Goal: Check status: Check status

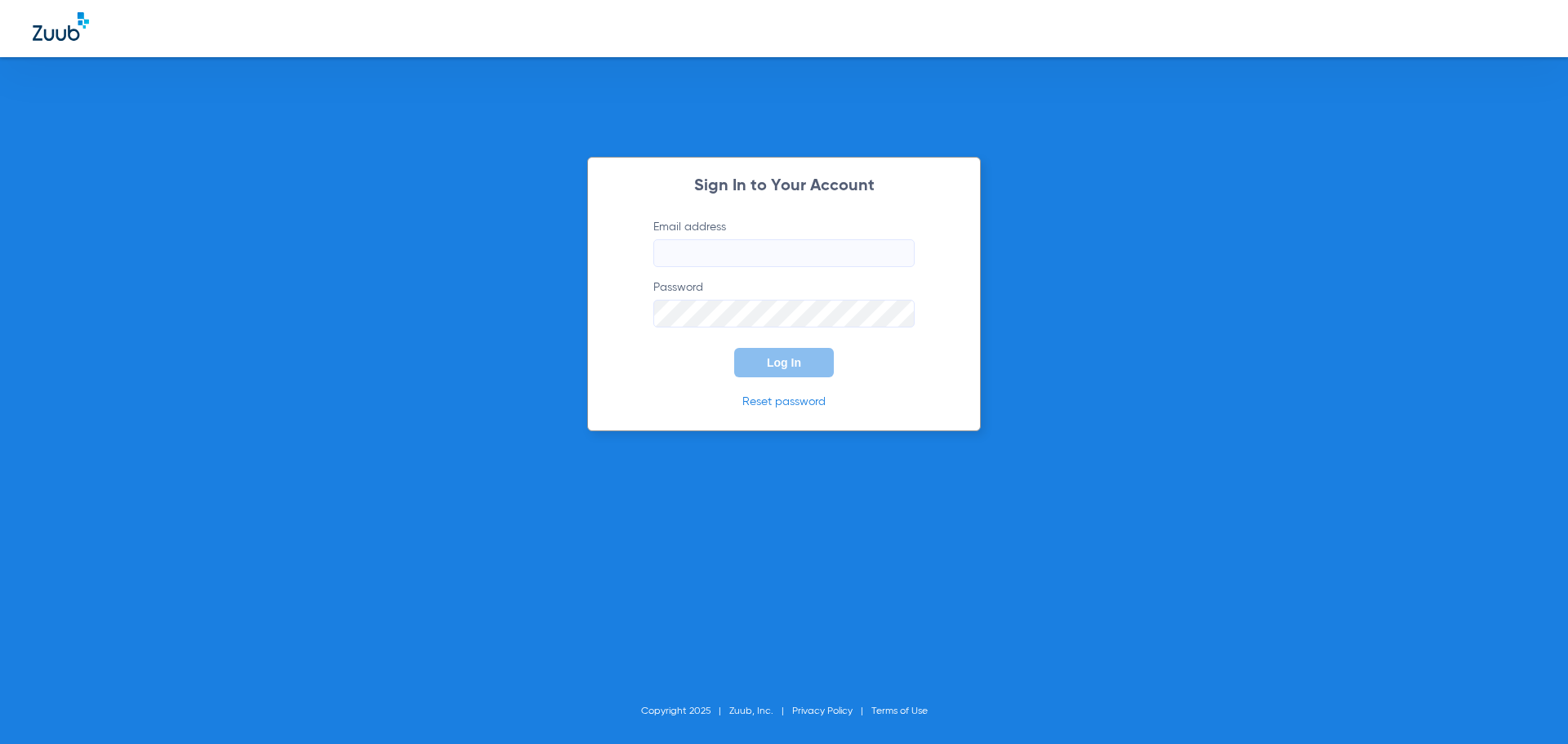
type input "[EMAIL_ADDRESS][DOMAIN_NAME]"
click at [773, 367] on span "Log In" at bounding box center [784, 362] width 34 height 13
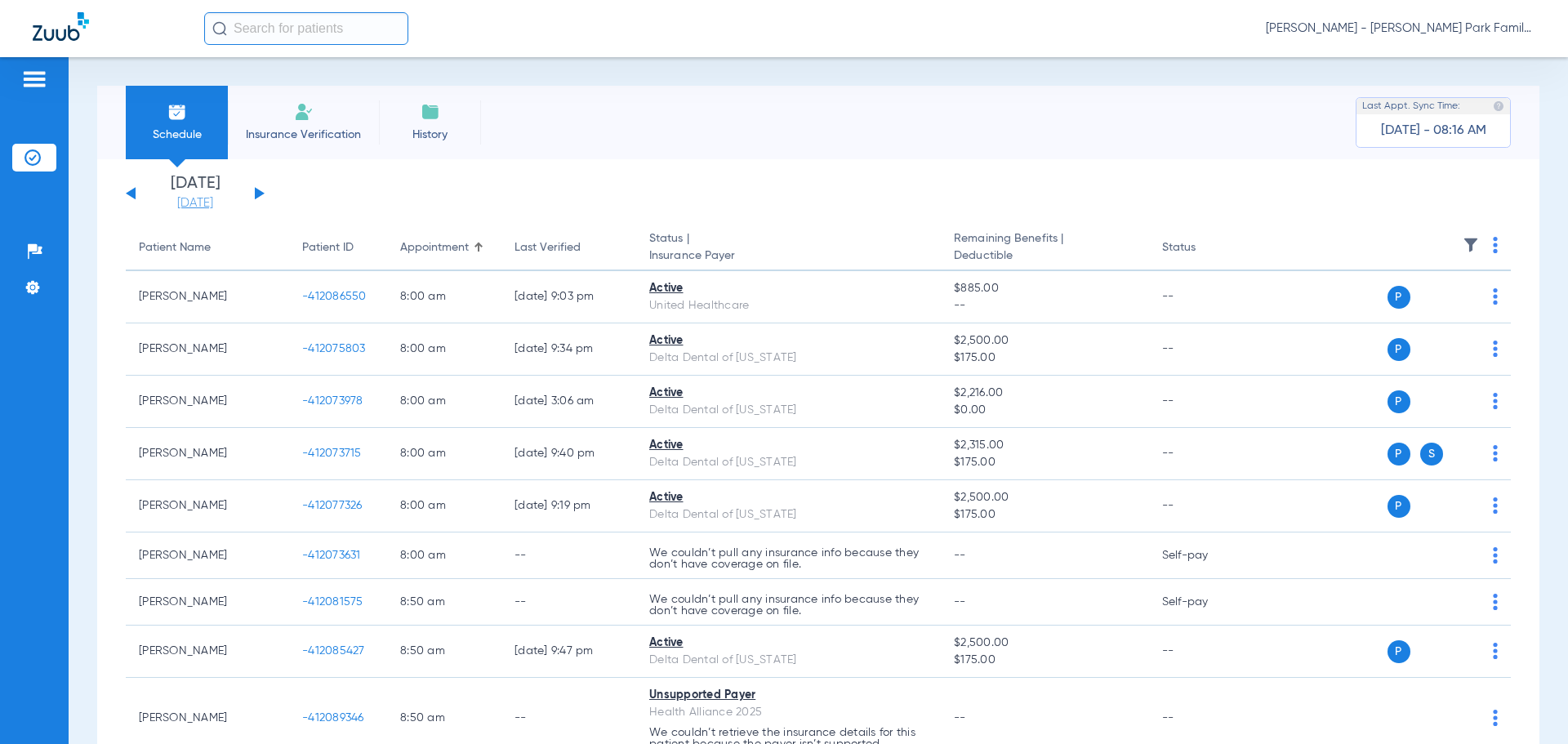
click at [205, 200] on link "[DATE]" at bounding box center [195, 203] width 98 height 17
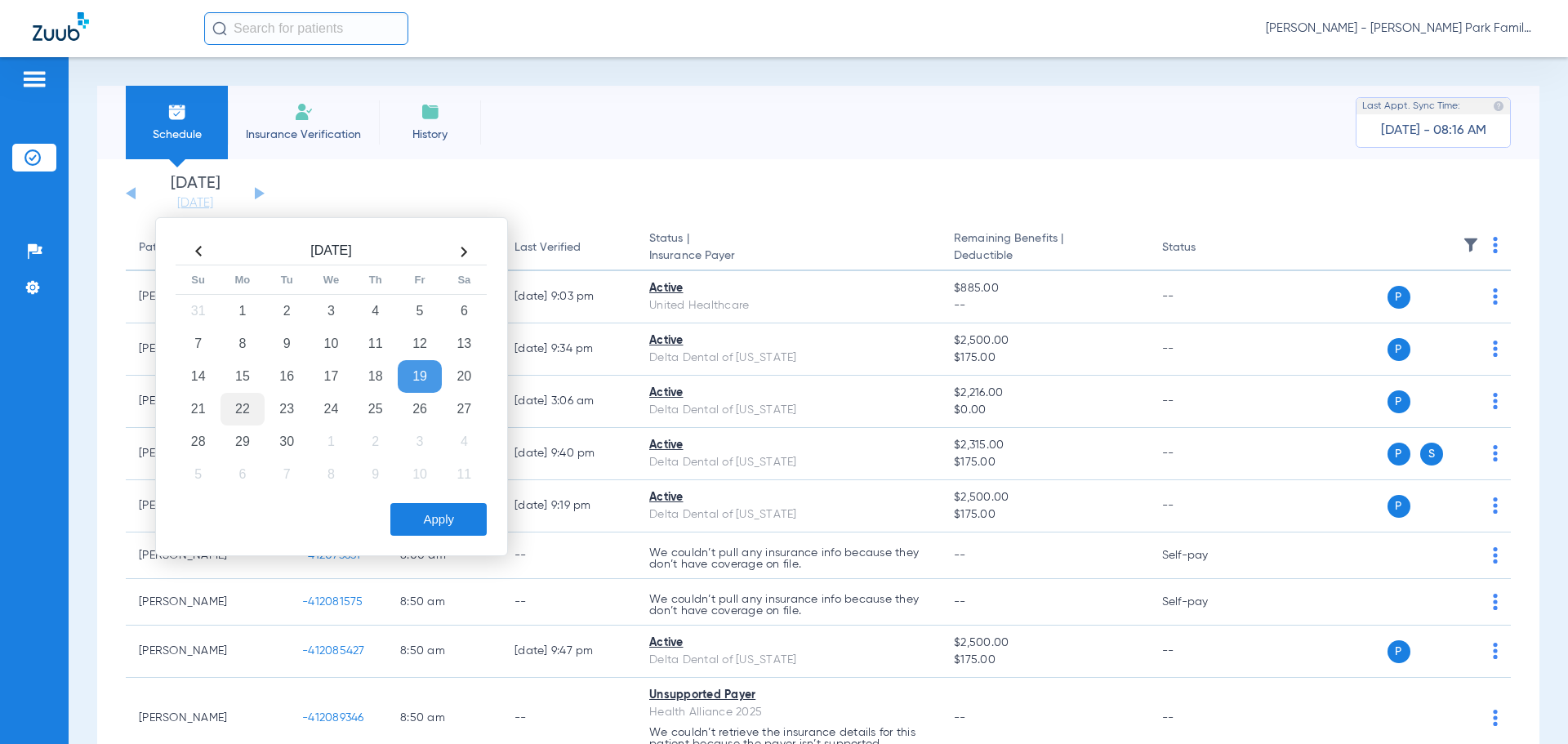
click at [225, 416] on td "22" at bounding box center [242, 410] width 44 height 33
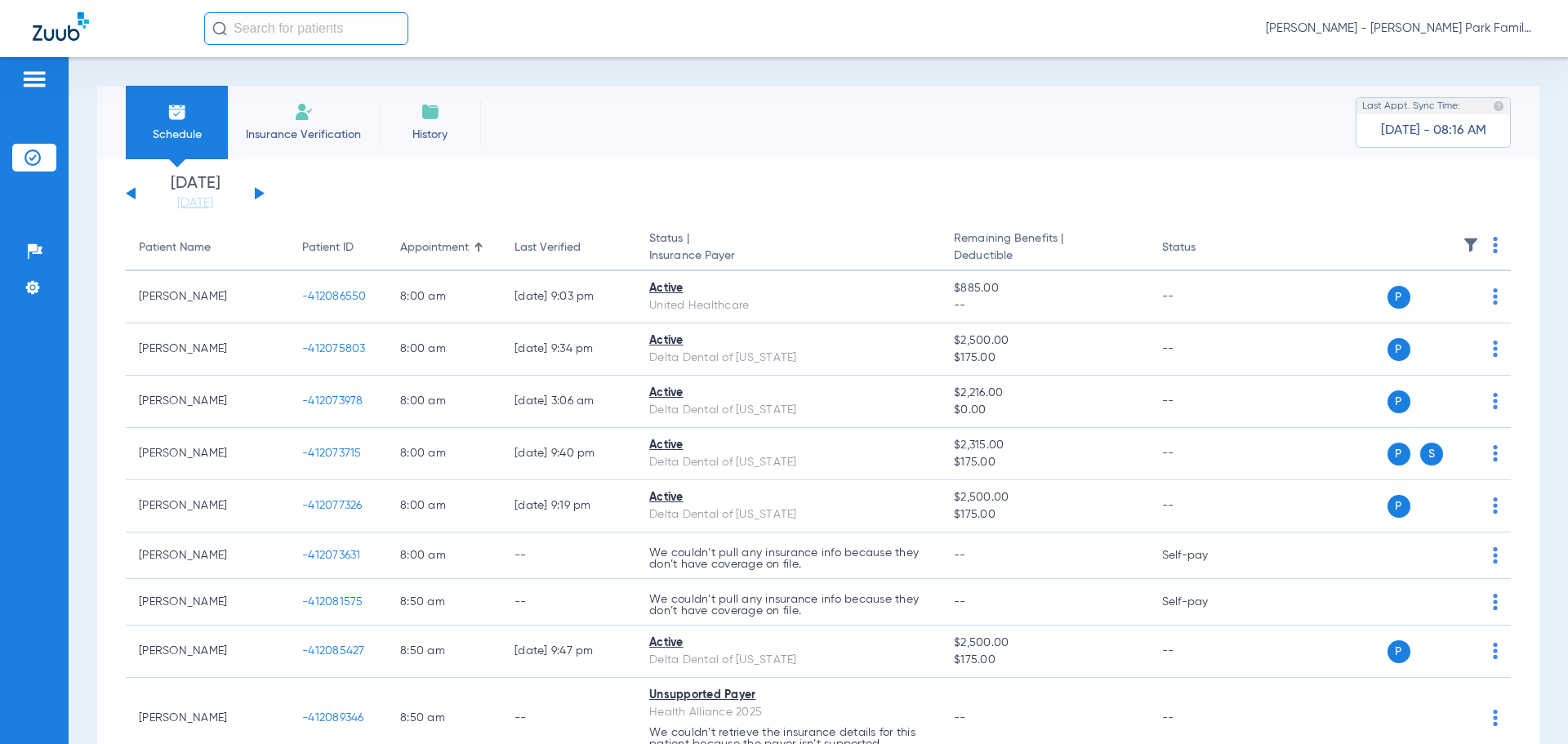
click at [214, 193] on li "[DATE] [DATE]" at bounding box center [195, 193] width 98 height 36
click at [199, 199] on link "[DATE]" at bounding box center [195, 203] width 98 height 17
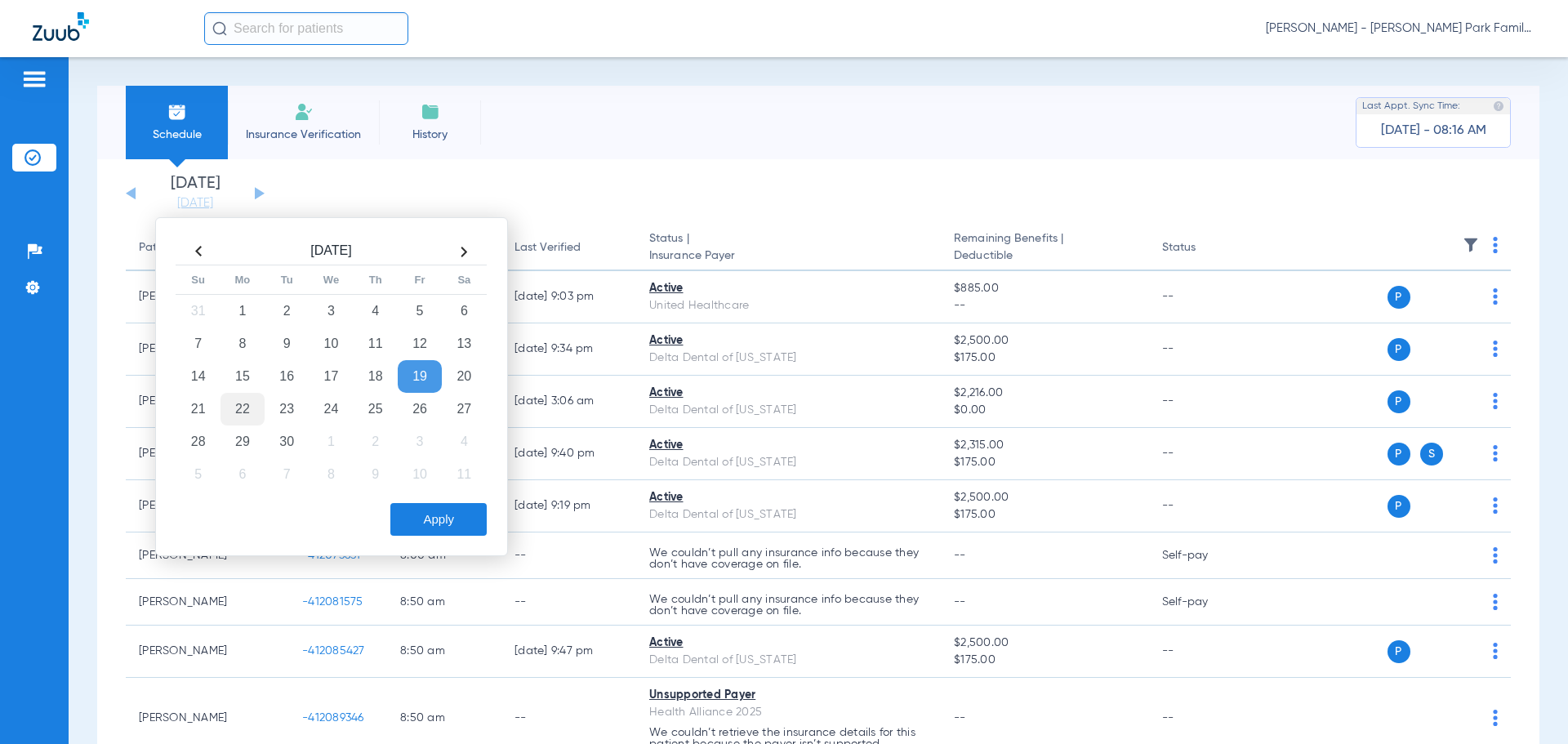
click at [241, 409] on td "22" at bounding box center [242, 410] width 44 height 33
click at [448, 514] on button "Apply" at bounding box center [438, 520] width 96 height 33
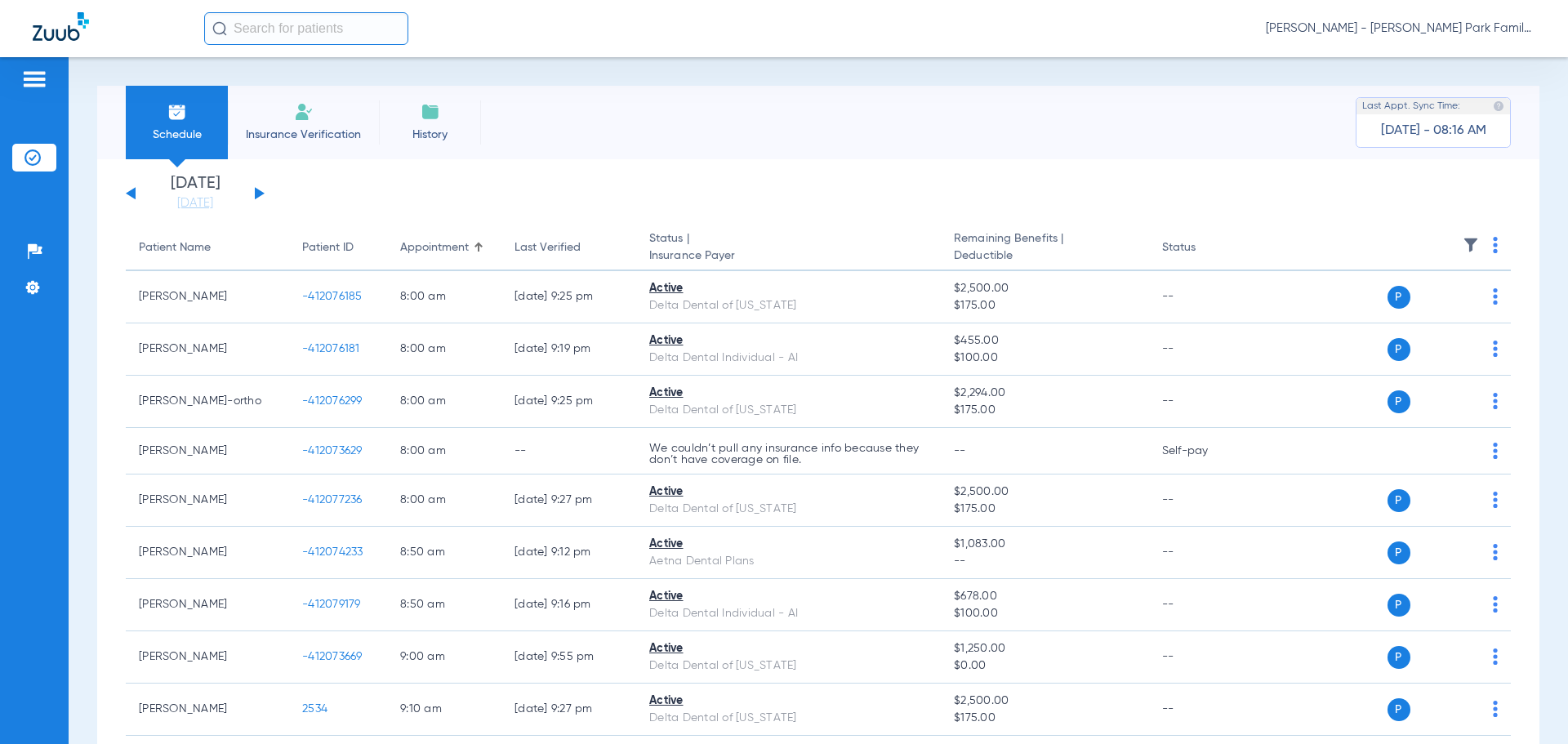
click at [1465, 238] on img at bounding box center [1470, 245] width 17 height 17
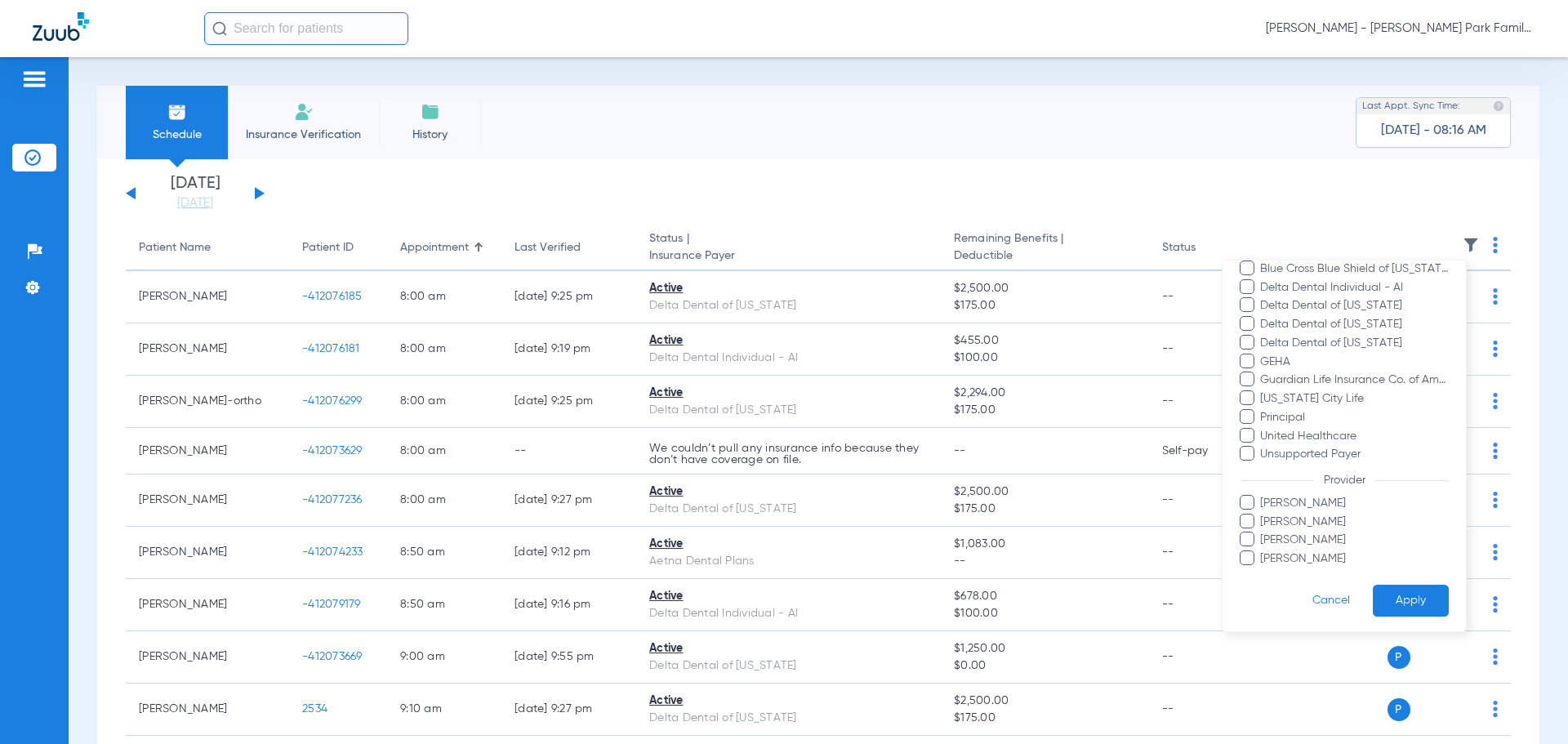
scroll to position [261, 0]
click at [1268, 534] on span "[PERSON_NAME]" at bounding box center [1353, 538] width 189 height 17
click at [1262, 549] on input "[PERSON_NAME]" at bounding box center [1262, 549] width 0 height 0
click at [1408, 601] on button "Apply" at bounding box center [1411, 598] width 76 height 32
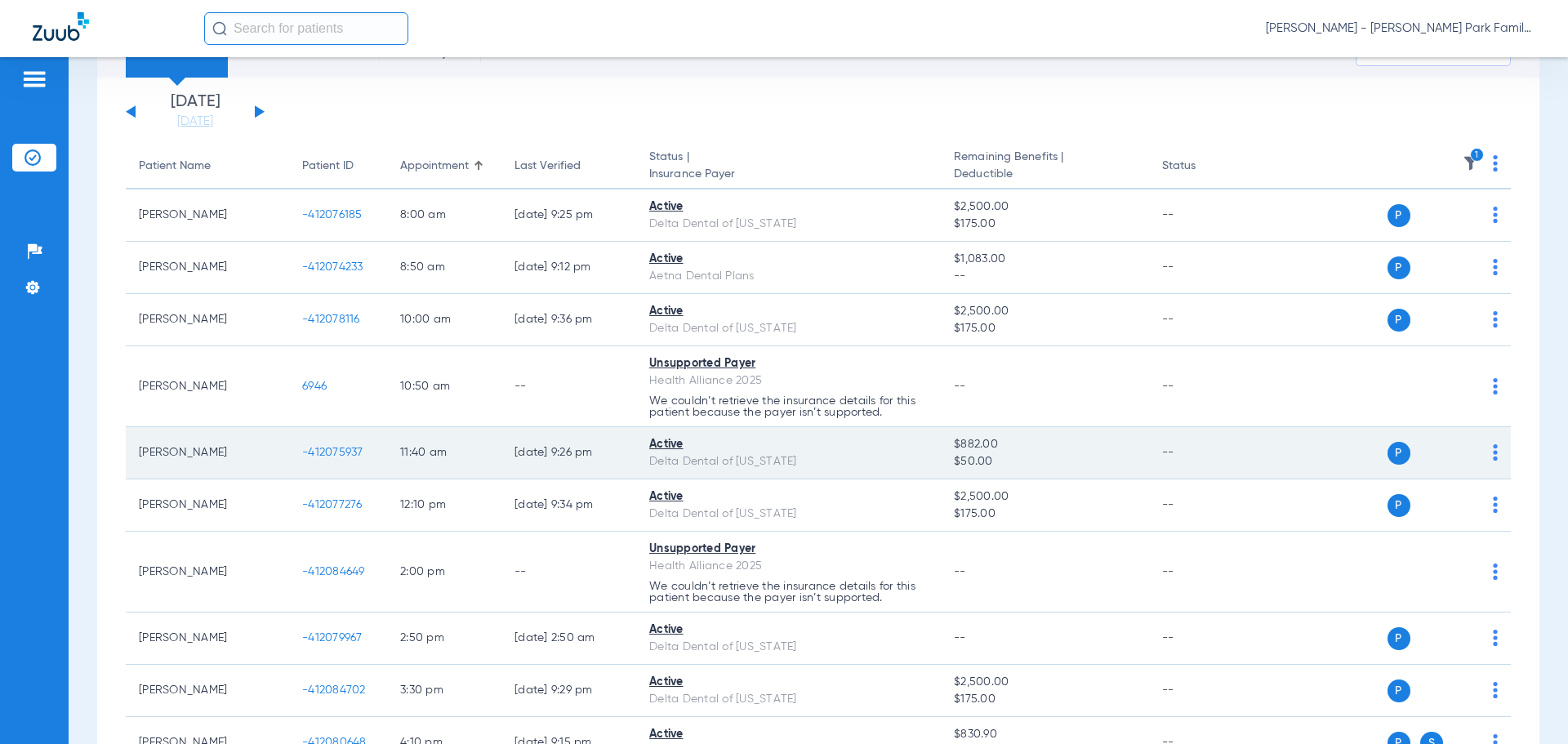
scroll to position [163, 0]
